Goal: Transaction & Acquisition: Purchase product/service

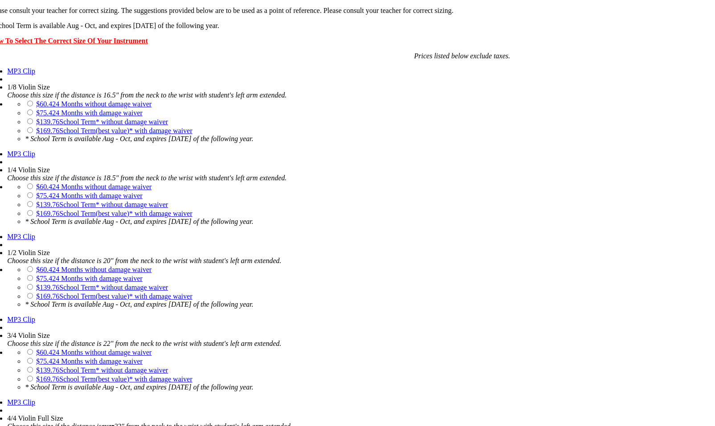
scroll to position [713, 0]
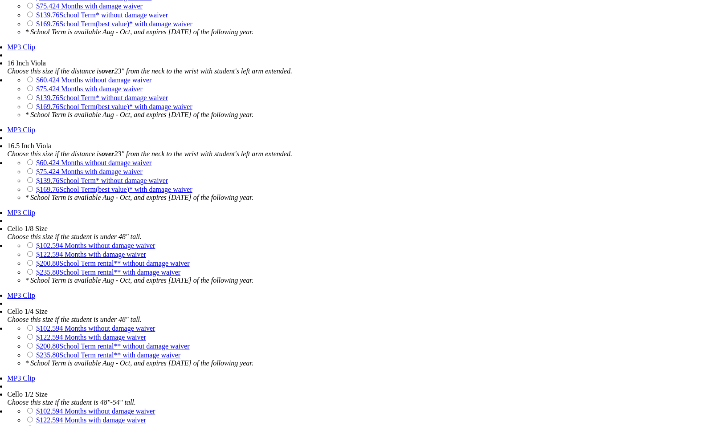
scroll to position [1560, 0]
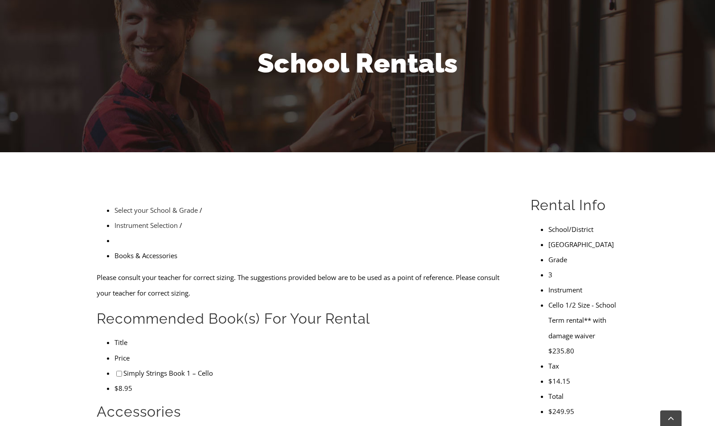
scroll to position [178, 0]
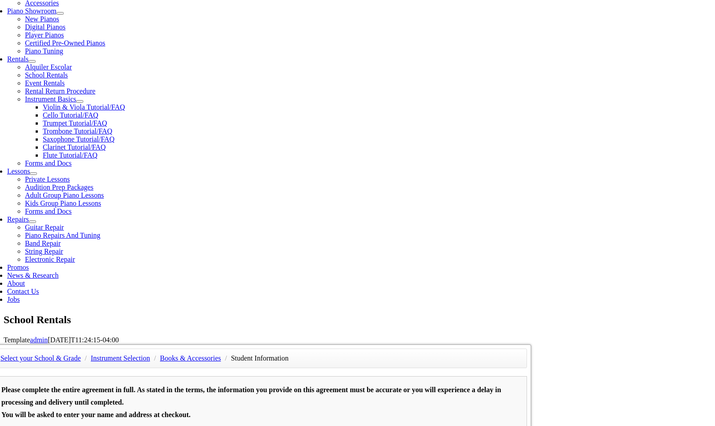
scroll to position [356, 0]
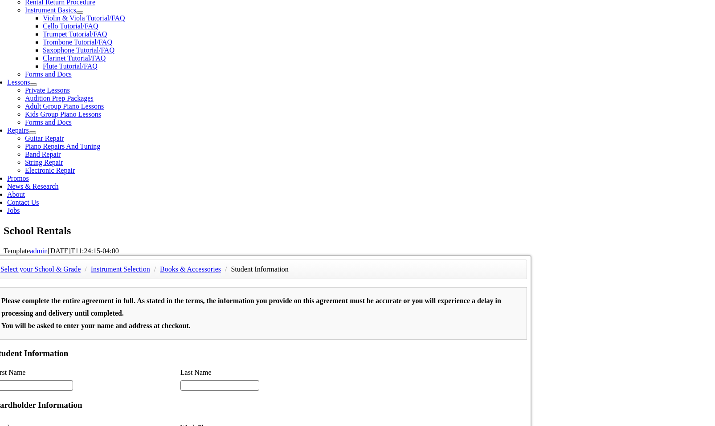
type input "1"
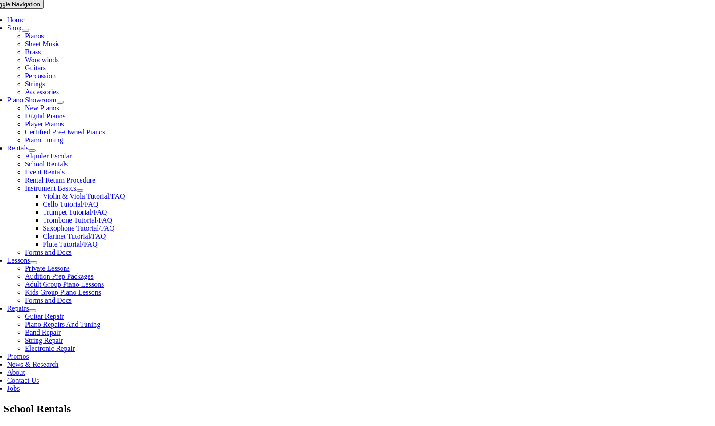
scroll to position [134, 0]
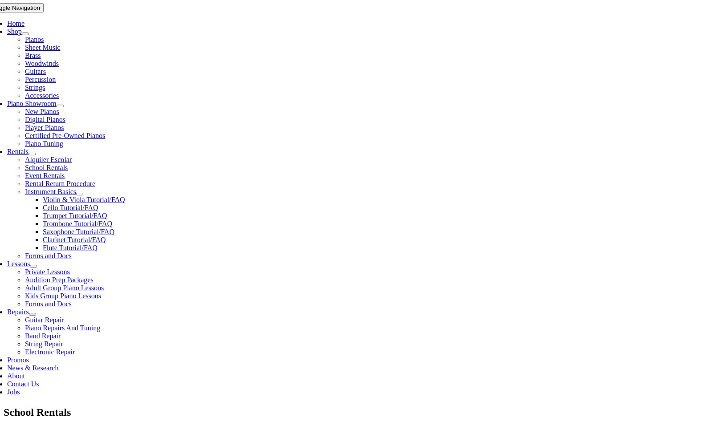
checkbox input"] "false"
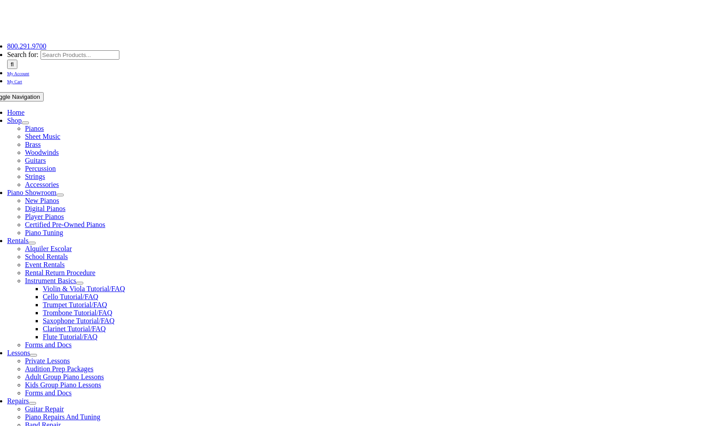
scroll to position [130, 0]
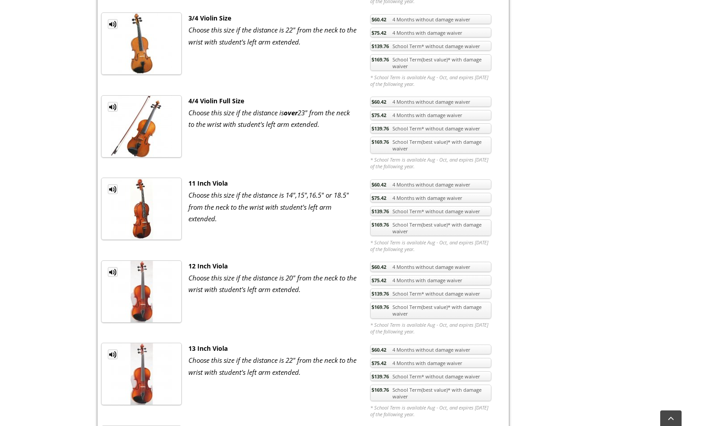
scroll to position [668, 0]
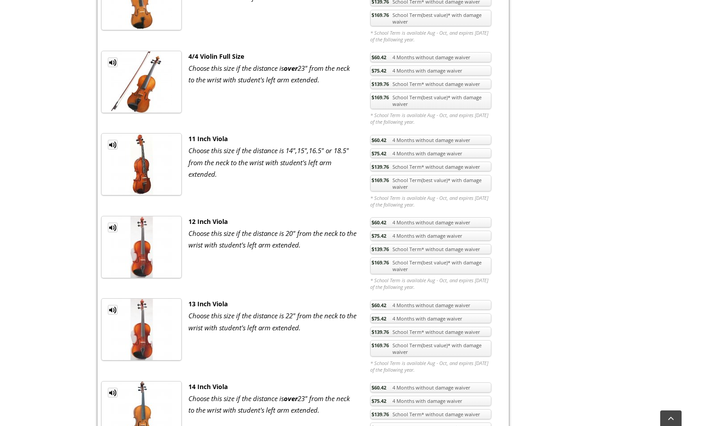
click at [410, 264] on link "$169.76 School Term(best value)* with damage waiver" at bounding box center [430, 266] width 121 height 17
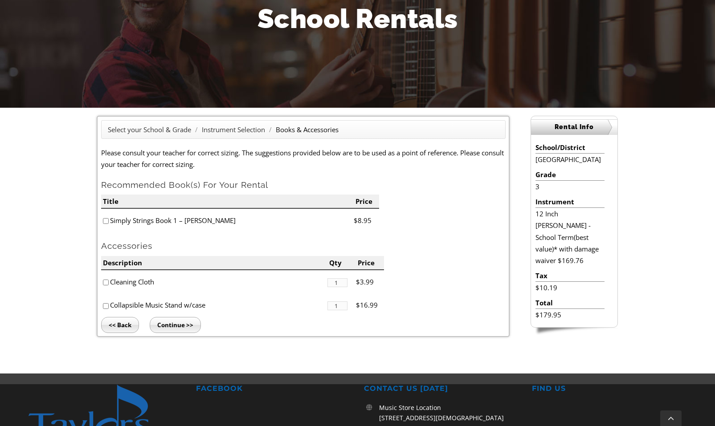
scroll to position [178, 0]
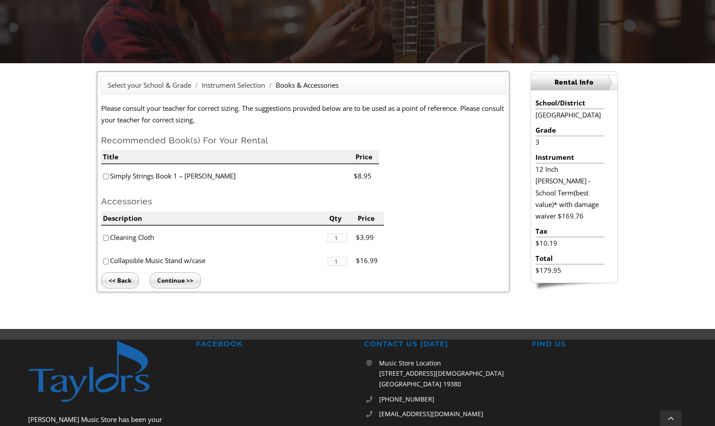
click at [176, 283] on input "Continue >>" at bounding box center [175, 281] width 51 height 16
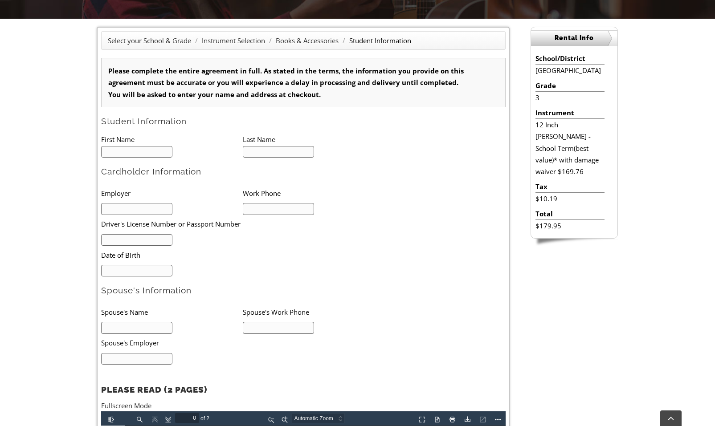
type input "1"
click at [121, 151] on input "text" at bounding box center [137, 152] width 72 height 12
type input "[PERSON_NAME]"
click at [250, 153] on input "text" at bounding box center [279, 152] width 72 height 12
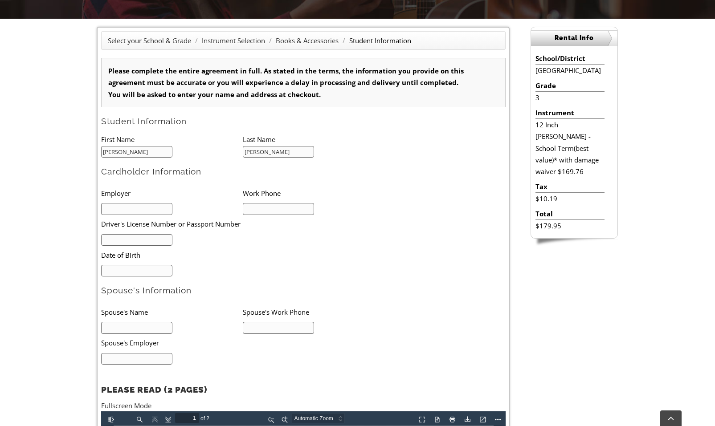
type input "[PERSON_NAME]"
click at [127, 201] on li "Employer" at bounding box center [172, 193] width 142 height 18
click at [135, 201] on li "Employer" at bounding box center [172, 193] width 142 height 18
click at [130, 207] on input "text" at bounding box center [137, 209] width 72 height 12
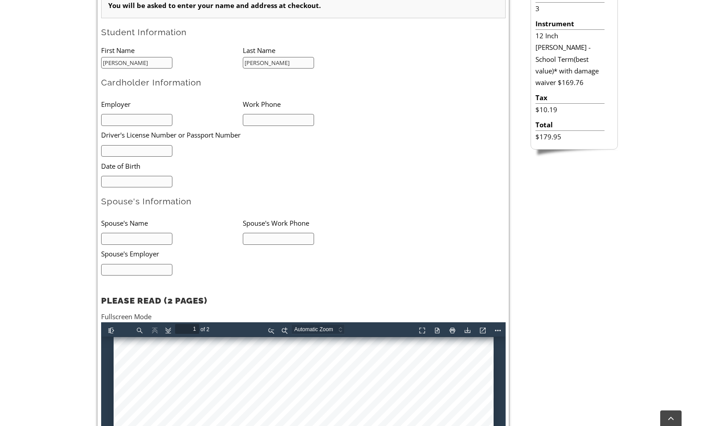
scroll to position [178, 0]
